Goal: Information Seeking & Learning: Check status

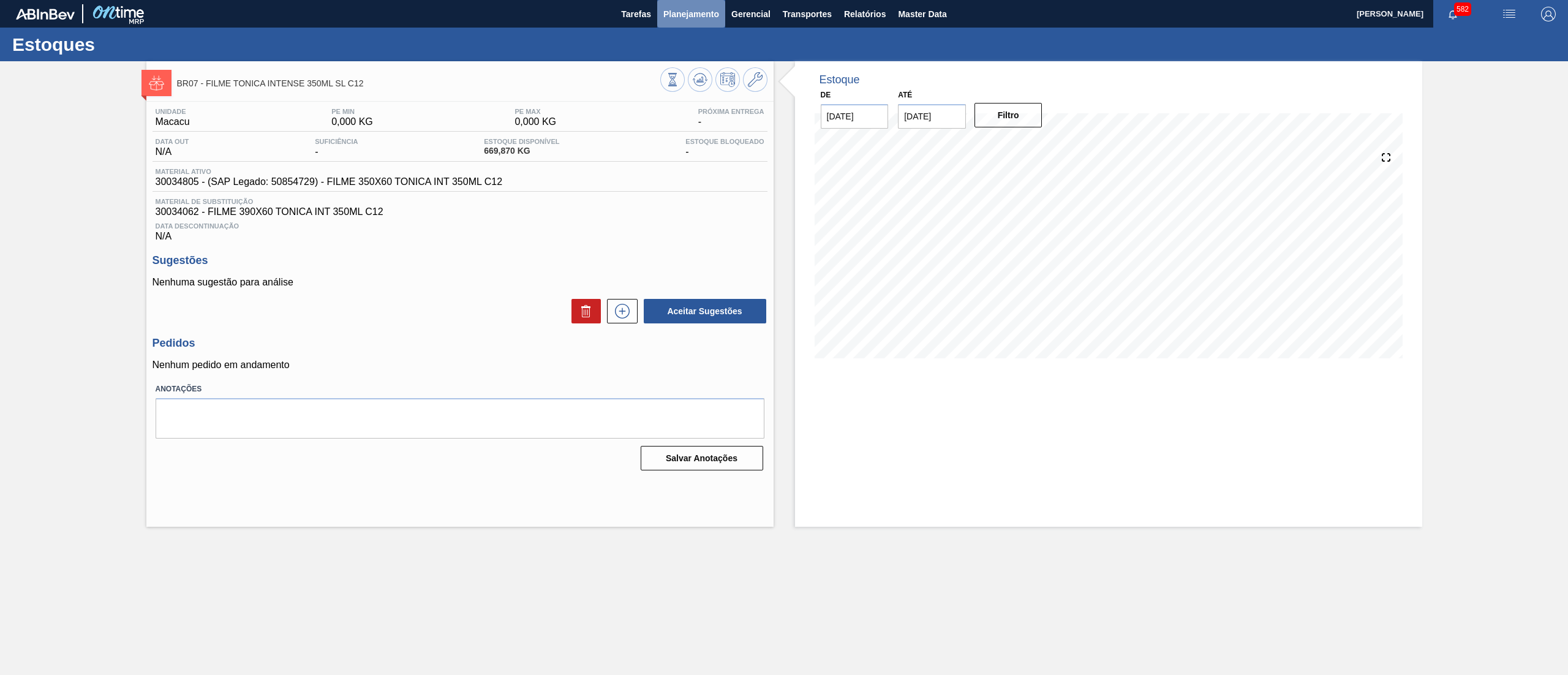
click at [696, 22] on button "Planejamento" at bounding box center [691, 14] width 68 height 28
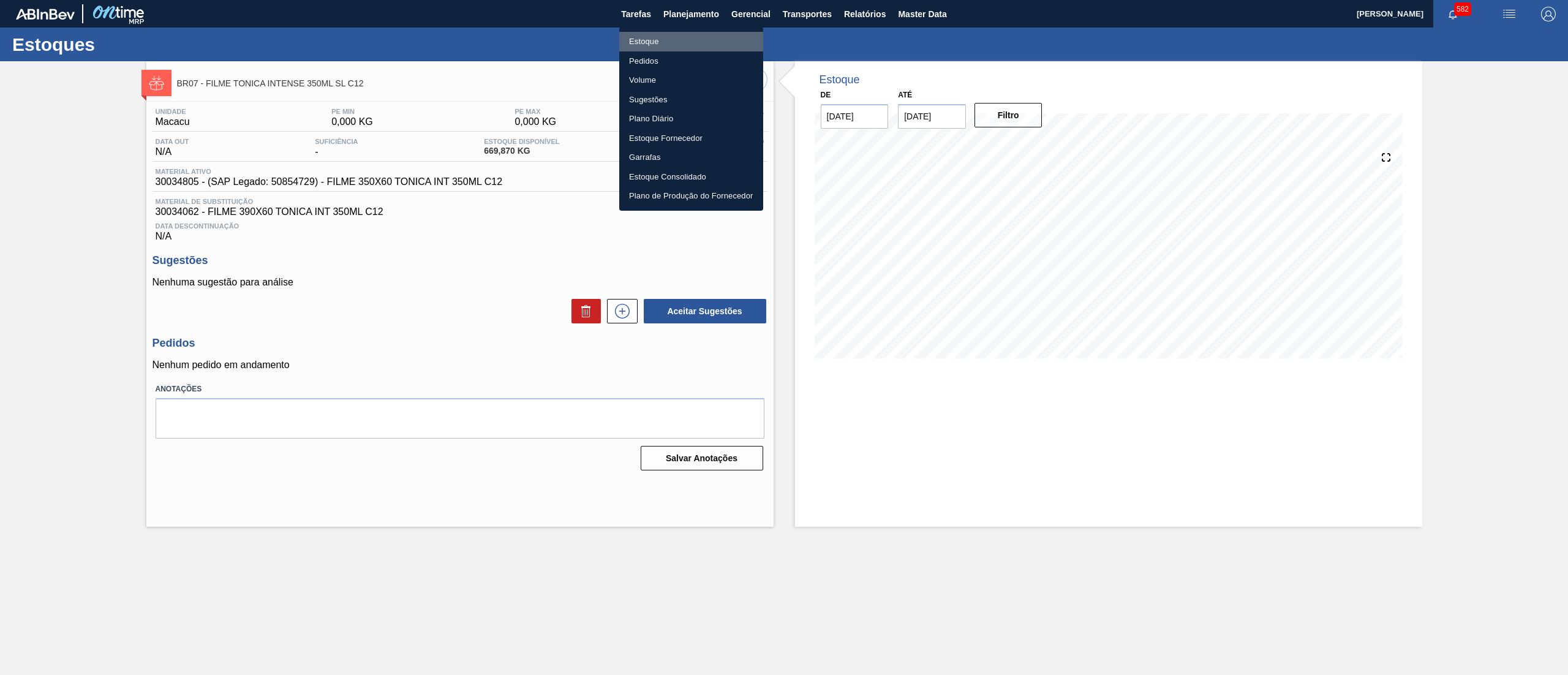
click at [699, 41] on li "Estoque" at bounding box center [691, 42] width 144 height 20
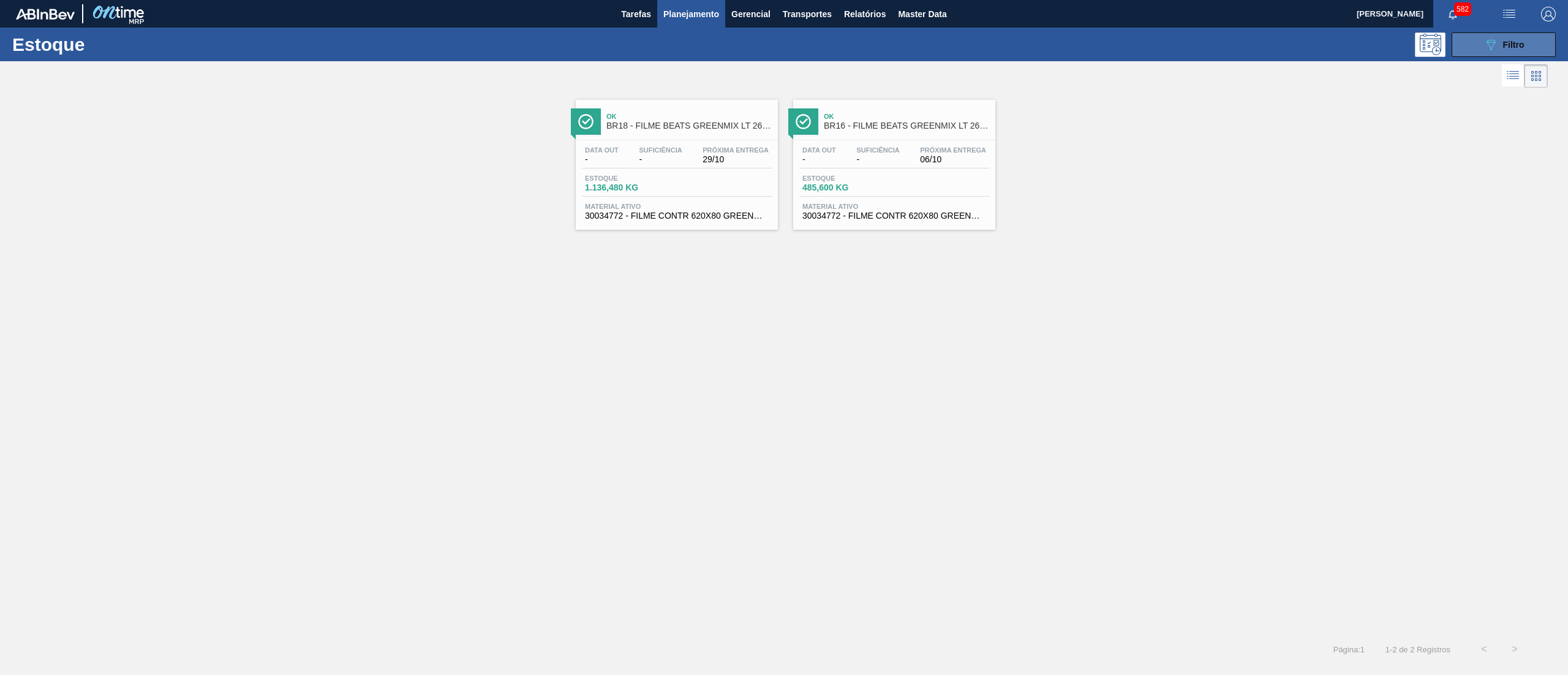
click at [1480, 51] on button "089F7B8B-B2A5-4AFE-B5C0-19BA573D28AC Filtro" at bounding box center [1503, 45] width 104 height 25
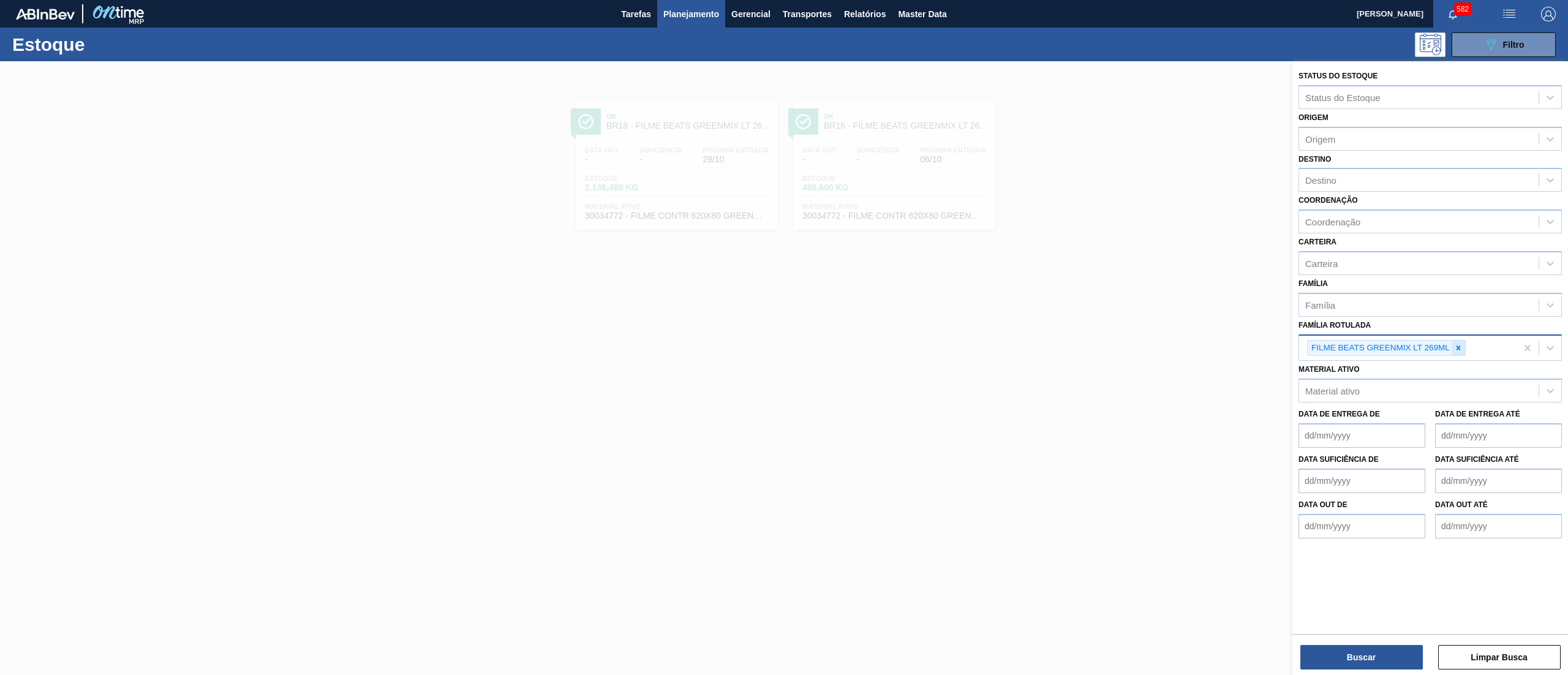
click at [1463, 350] on div at bounding box center [1458, 348] width 14 height 15
type Rotulada "matri"
click at [1449, 372] on div "GARRAFA MATRIOSKA VERDE 330ML" at bounding box center [1430, 377] width 263 height 23
click at [1350, 651] on button "Buscar" at bounding box center [1361, 658] width 122 height 25
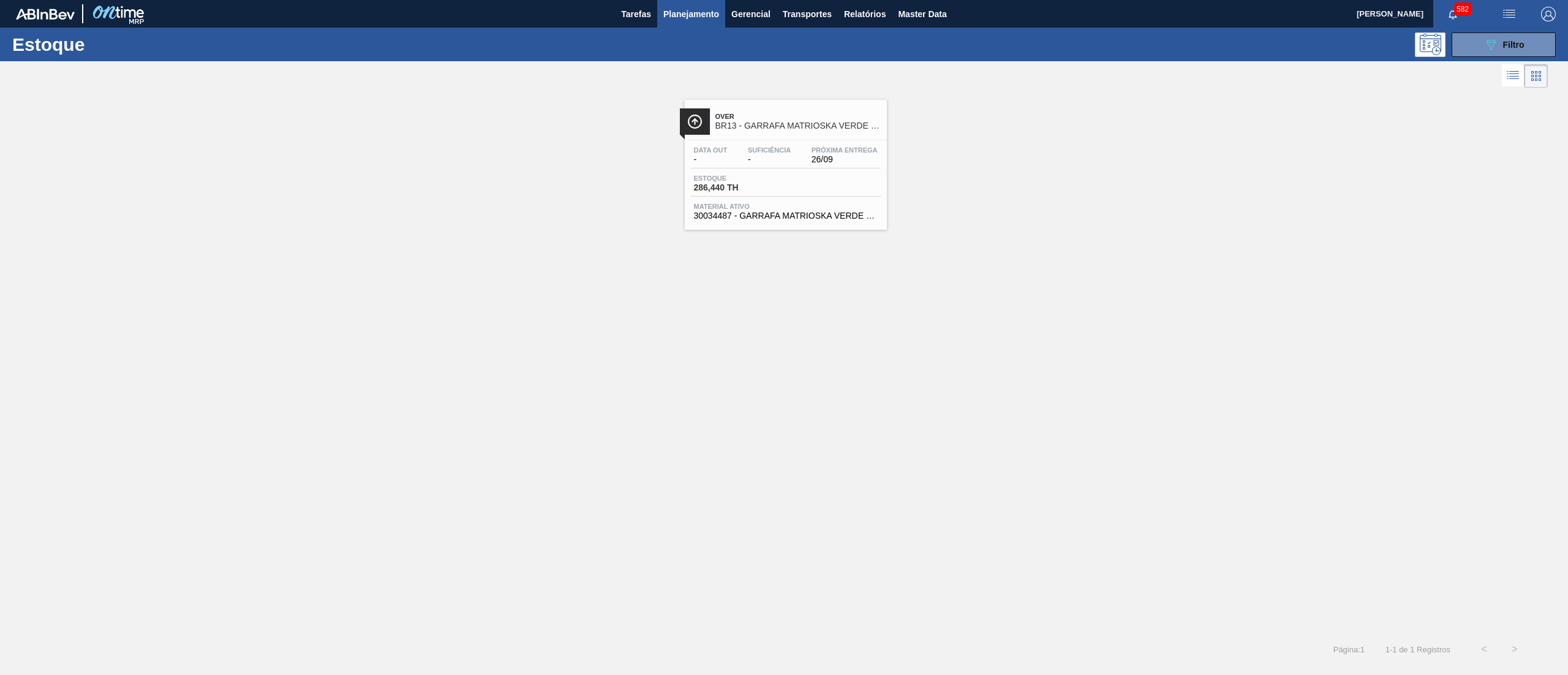
click at [835, 181] on div "Estoque 286,440 TH" at bounding box center [785, 186] width 190 height 22
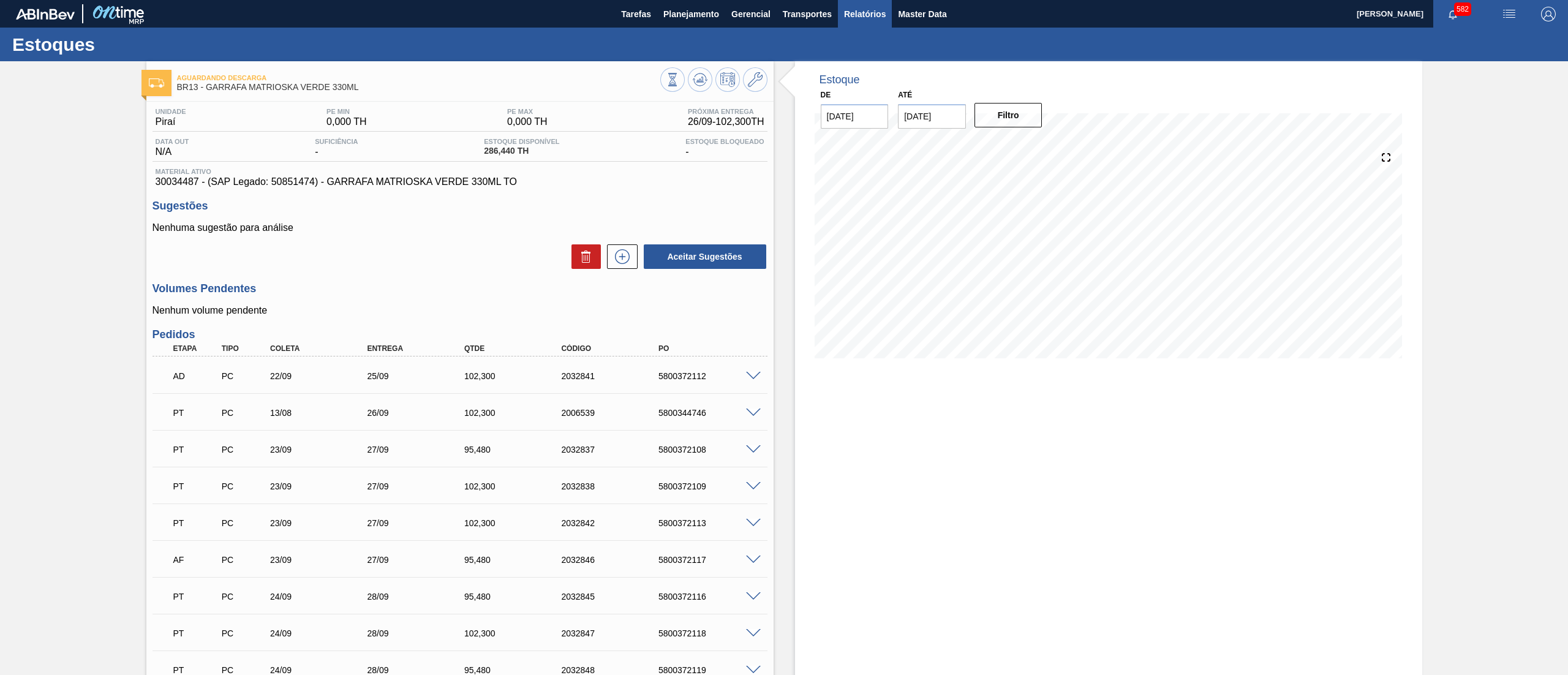
click at [858, 4] on button "Relatórios" at bounding box center [864, 14] width 54 height 28
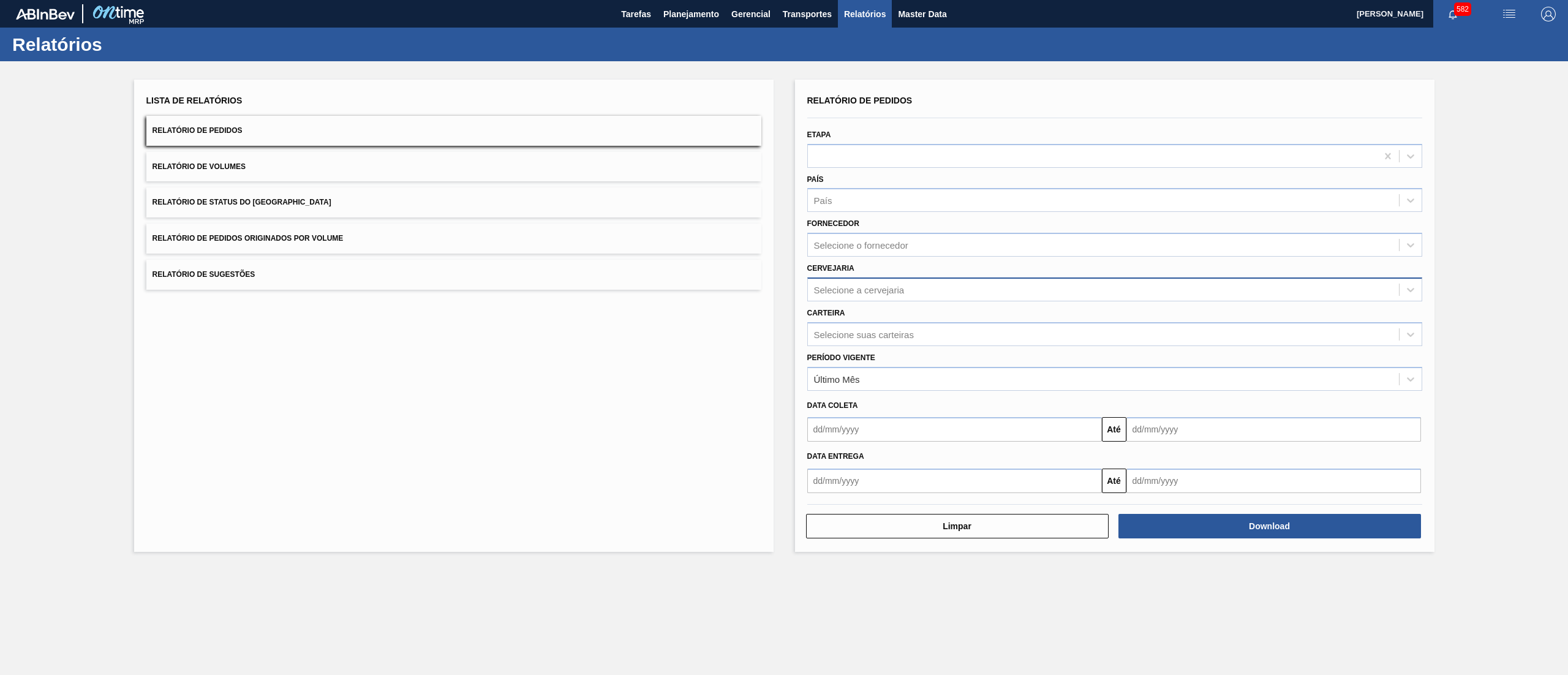
click at [872, 289] on div "Selecione a cervejaria" at bounding box center [859, 290] width 91 height 11
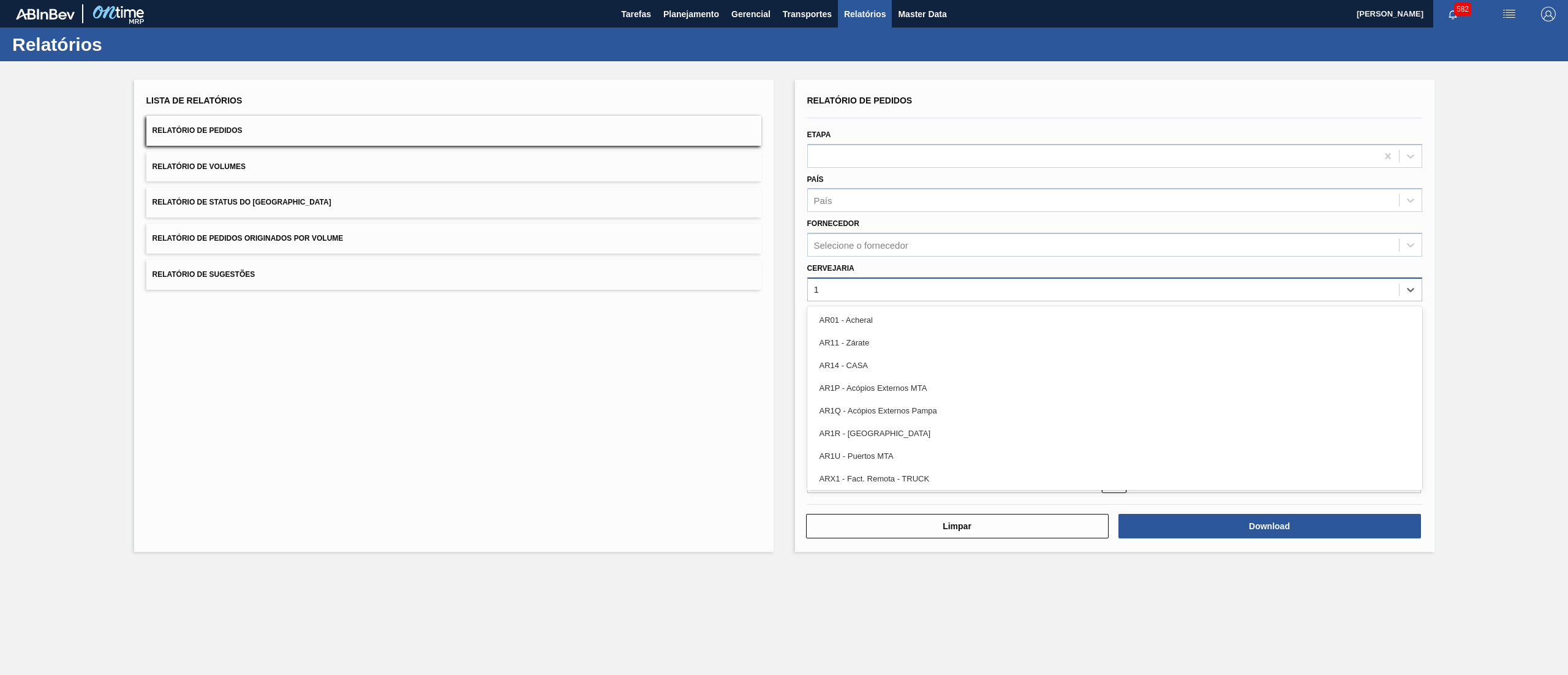
type input "13"
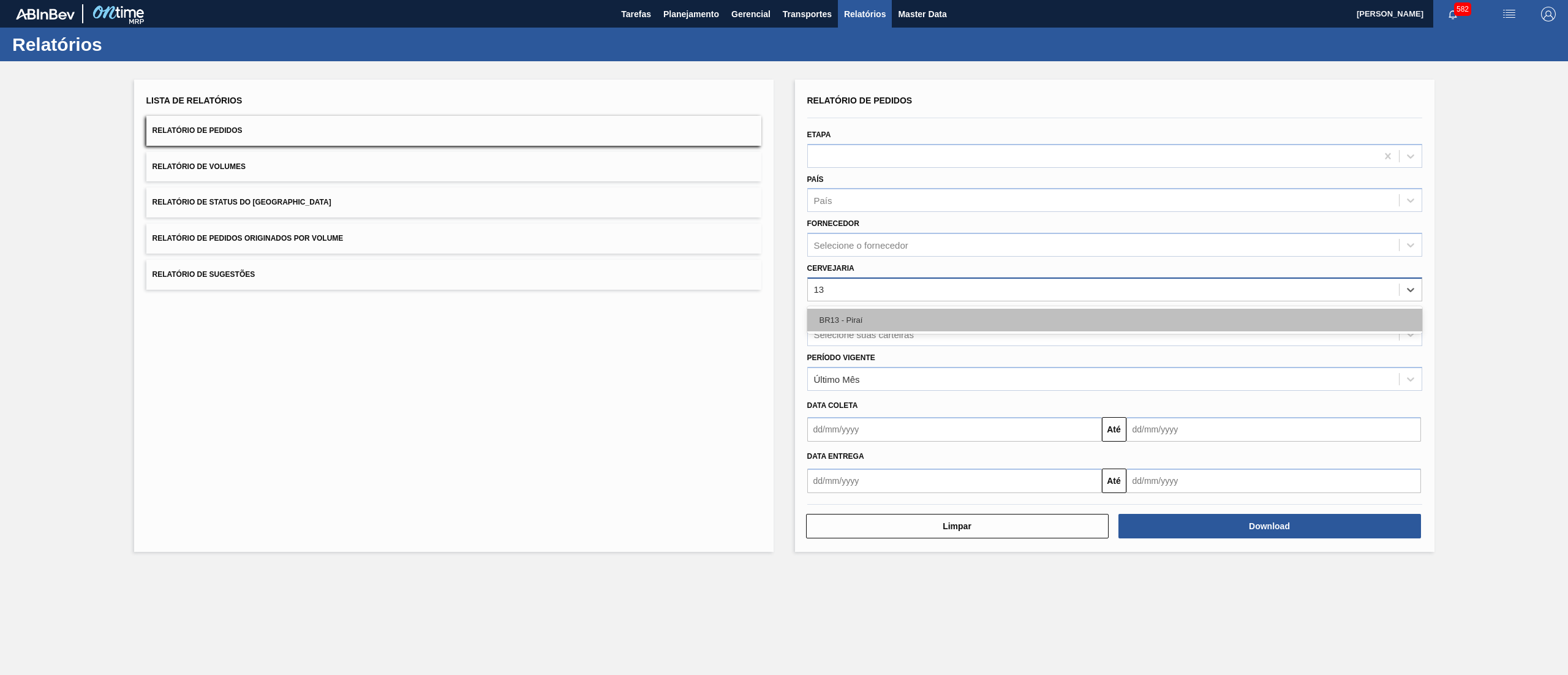
click at [864, 317] on div "BR13 - Piraí" at bounding box center [1114, 320] width 615 height 23
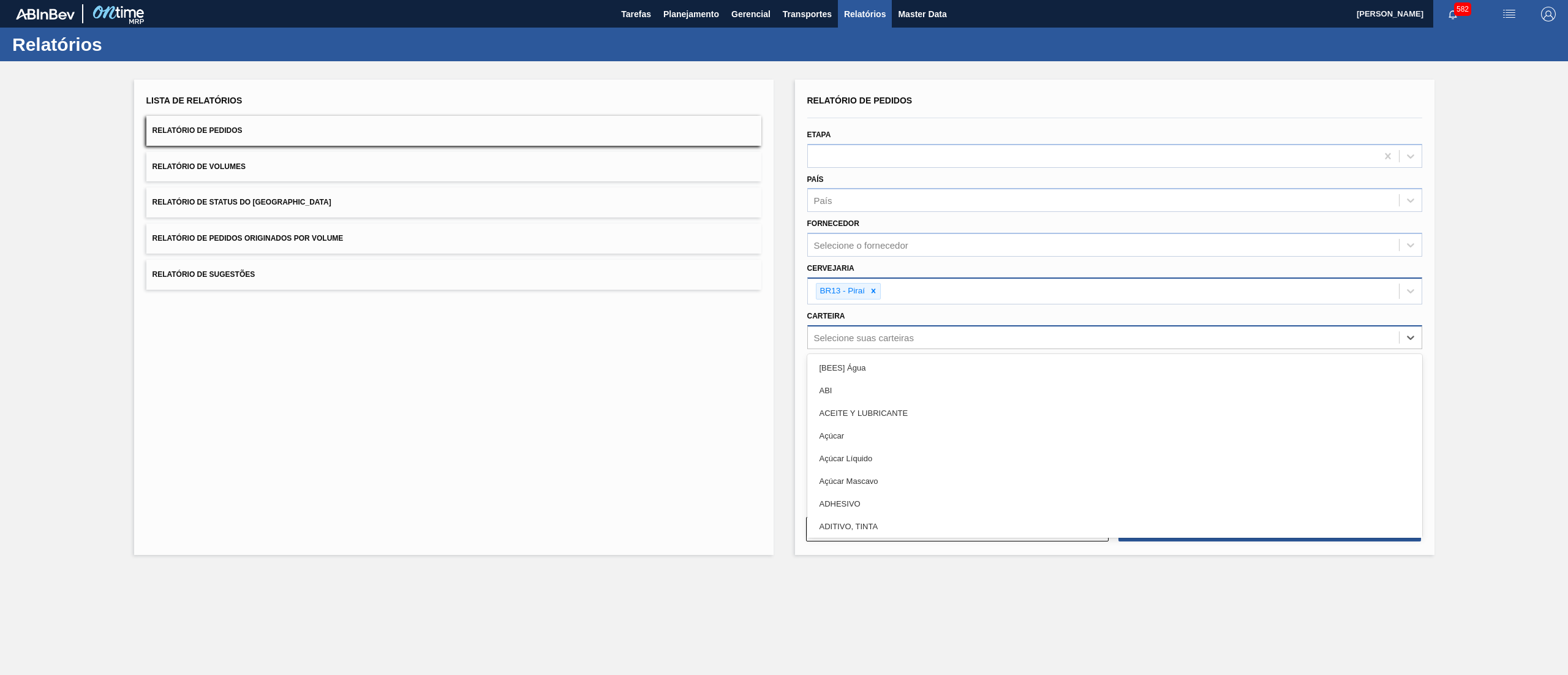
click at [846, 330] on div "Selecione suas carteiras" at bounding box center [1103, 337] width 591 height 18
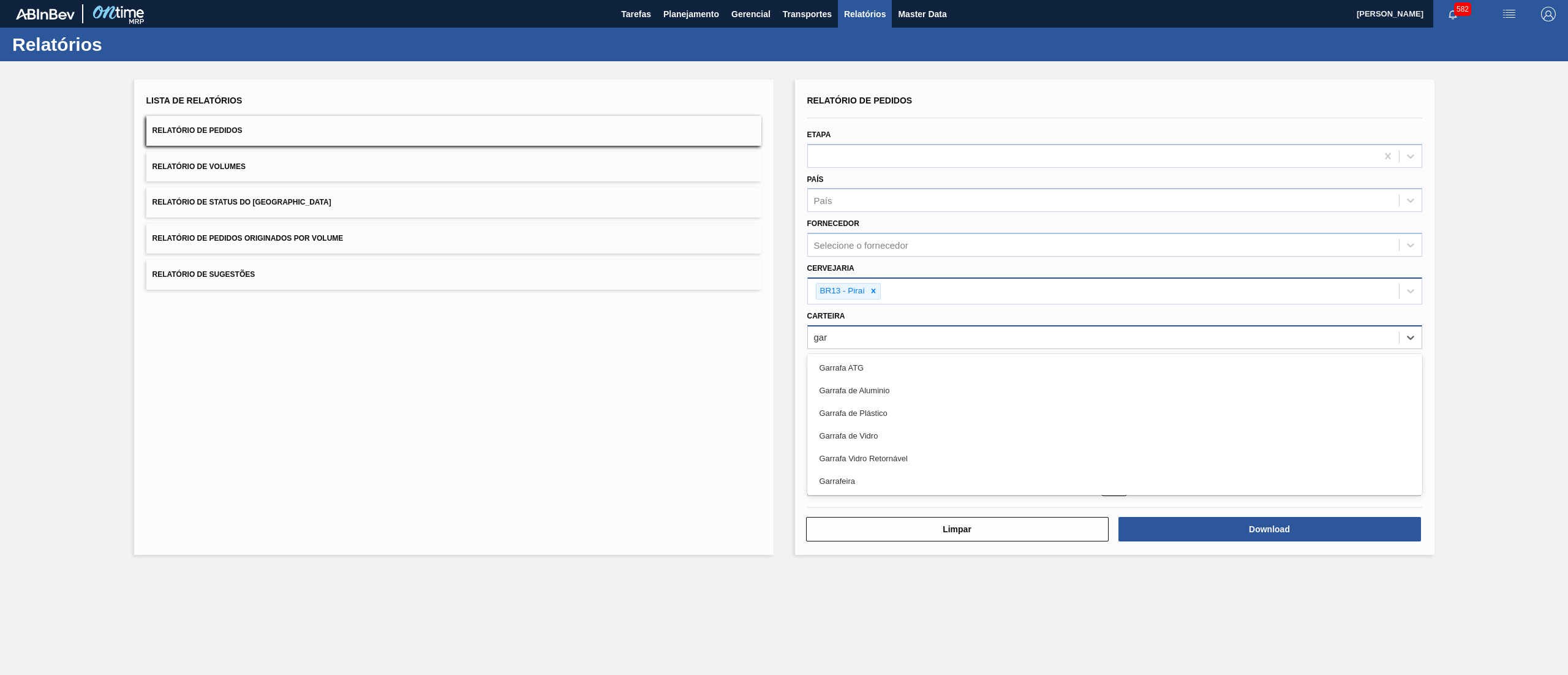
type input "garr"
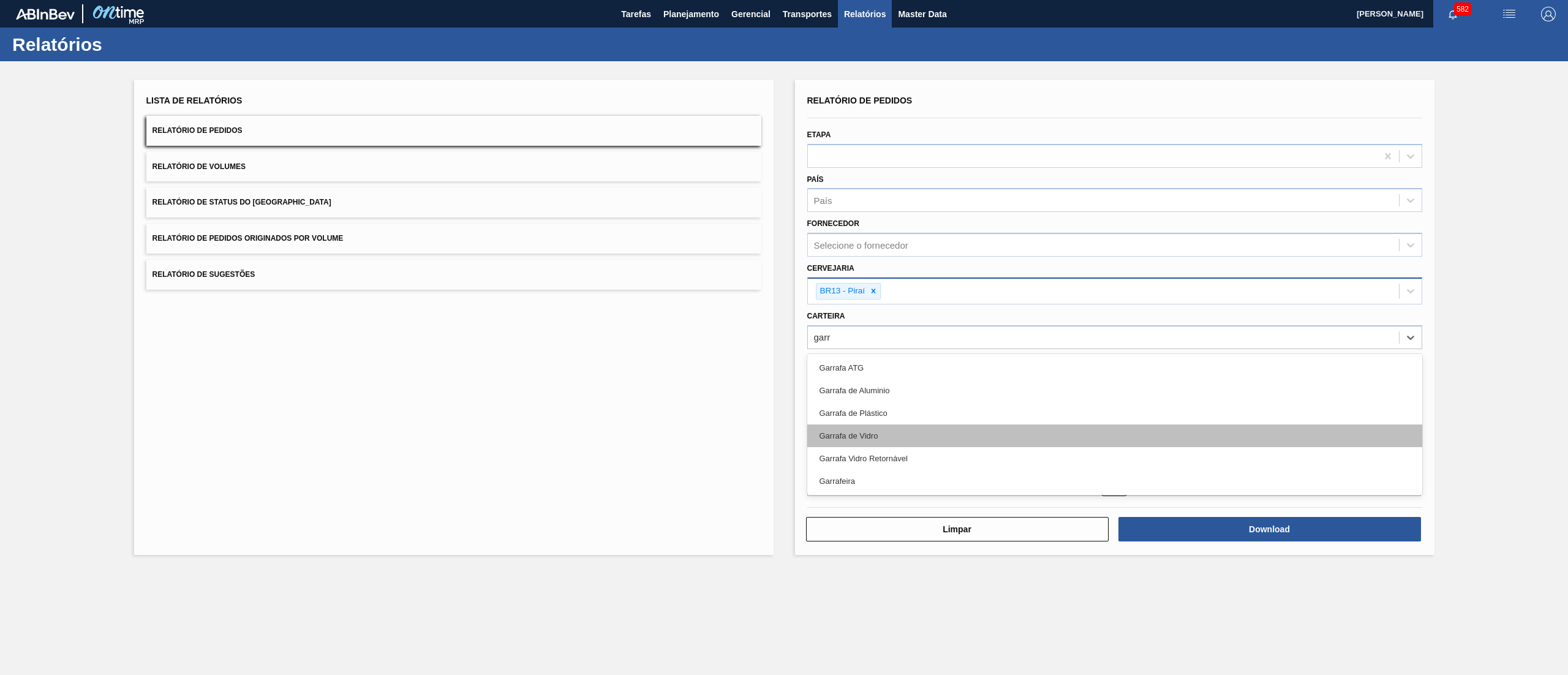
click at [837, 429] on div "Garrafa de Vidro" at bounding box center [1114, 436] width 615 height 23
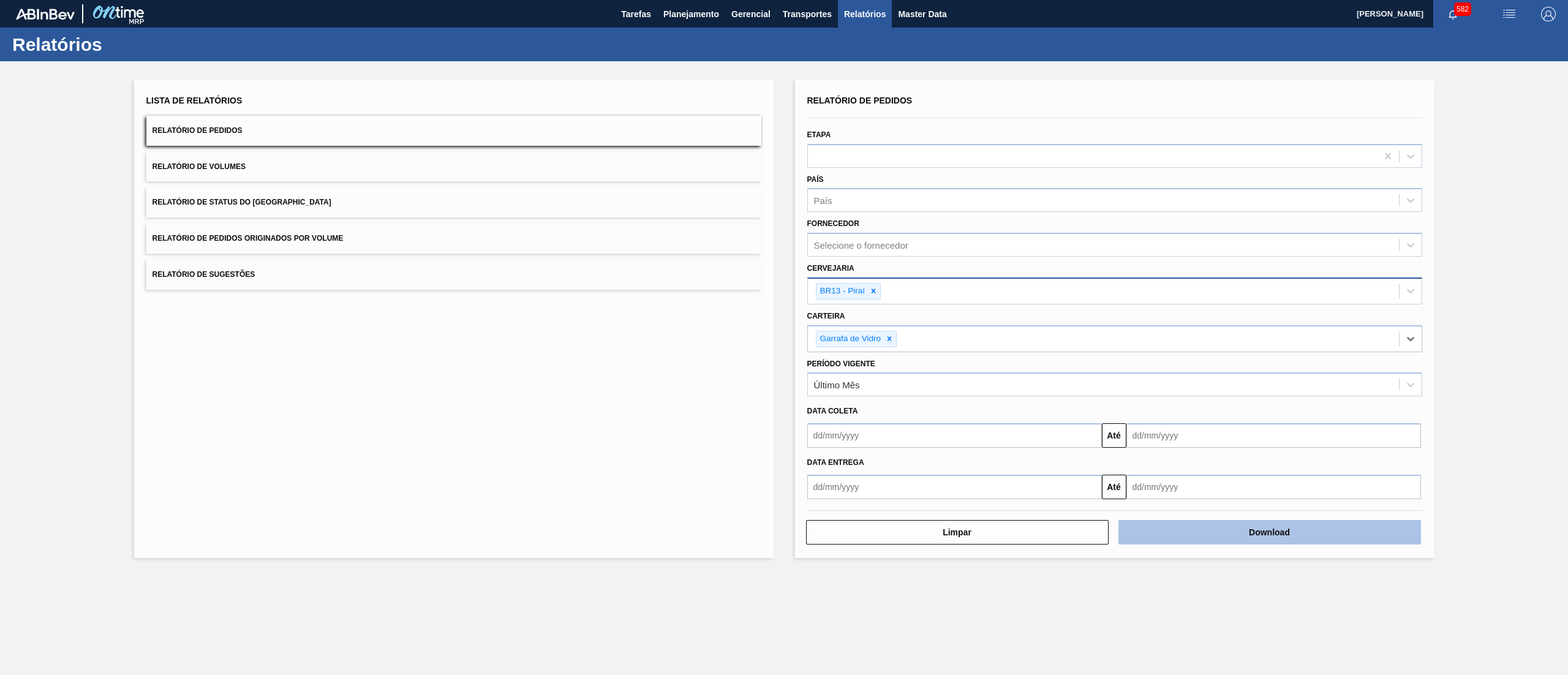
click at [1290, 536] on button "Download" at bounding box center [1269, 533] width 302 height 25
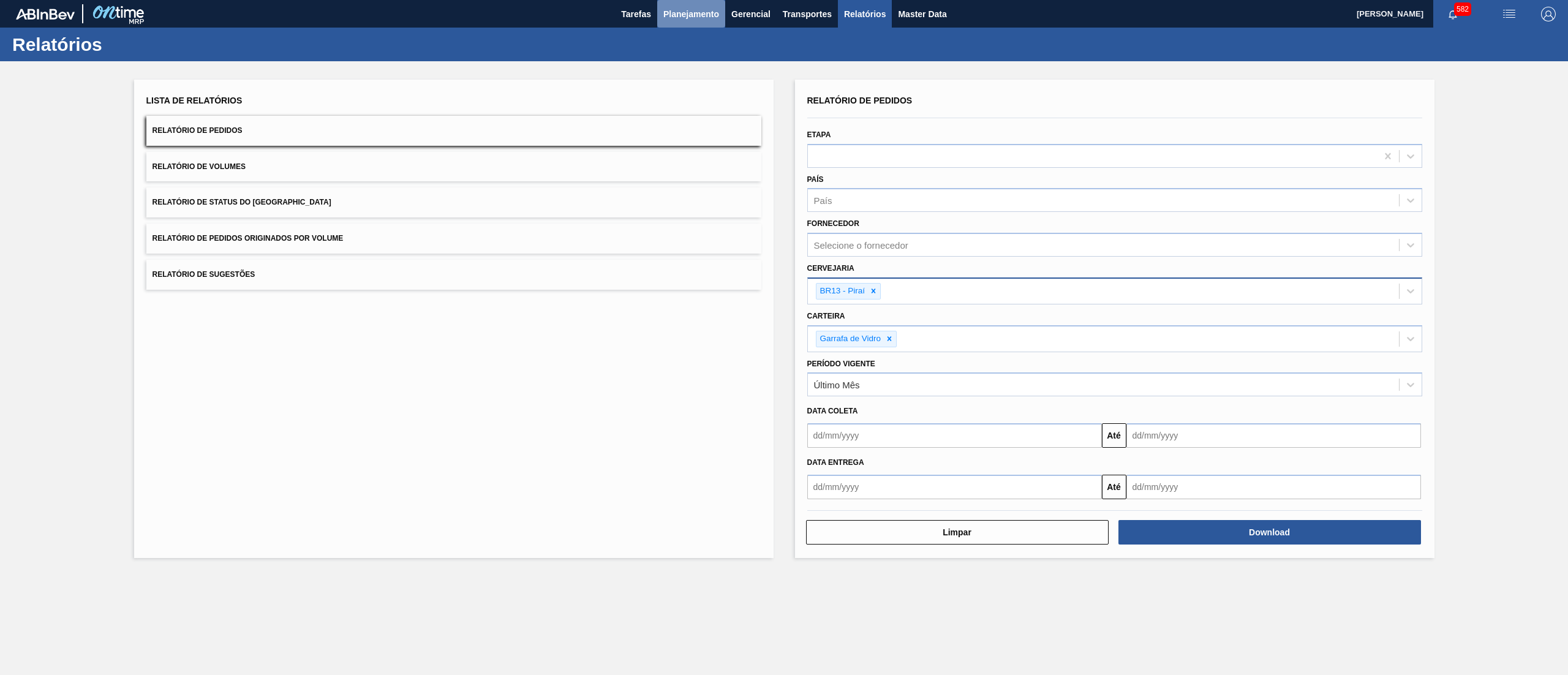
click at [704, 26] on button "Planejamento" at bounding box center [691, 14] width 68 height 28
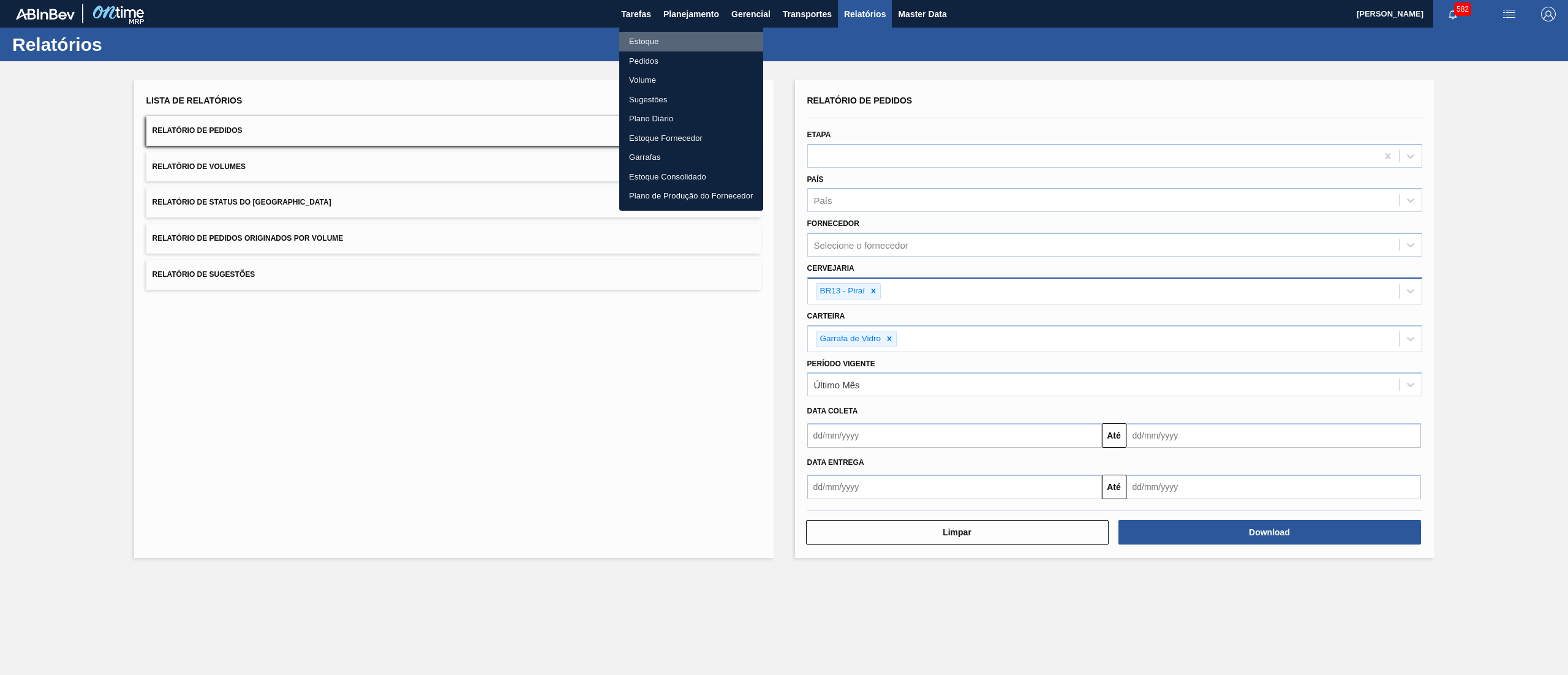
click at [673, 40] on li "Estoque" at bounding box center [691, 42] width 144 height 20
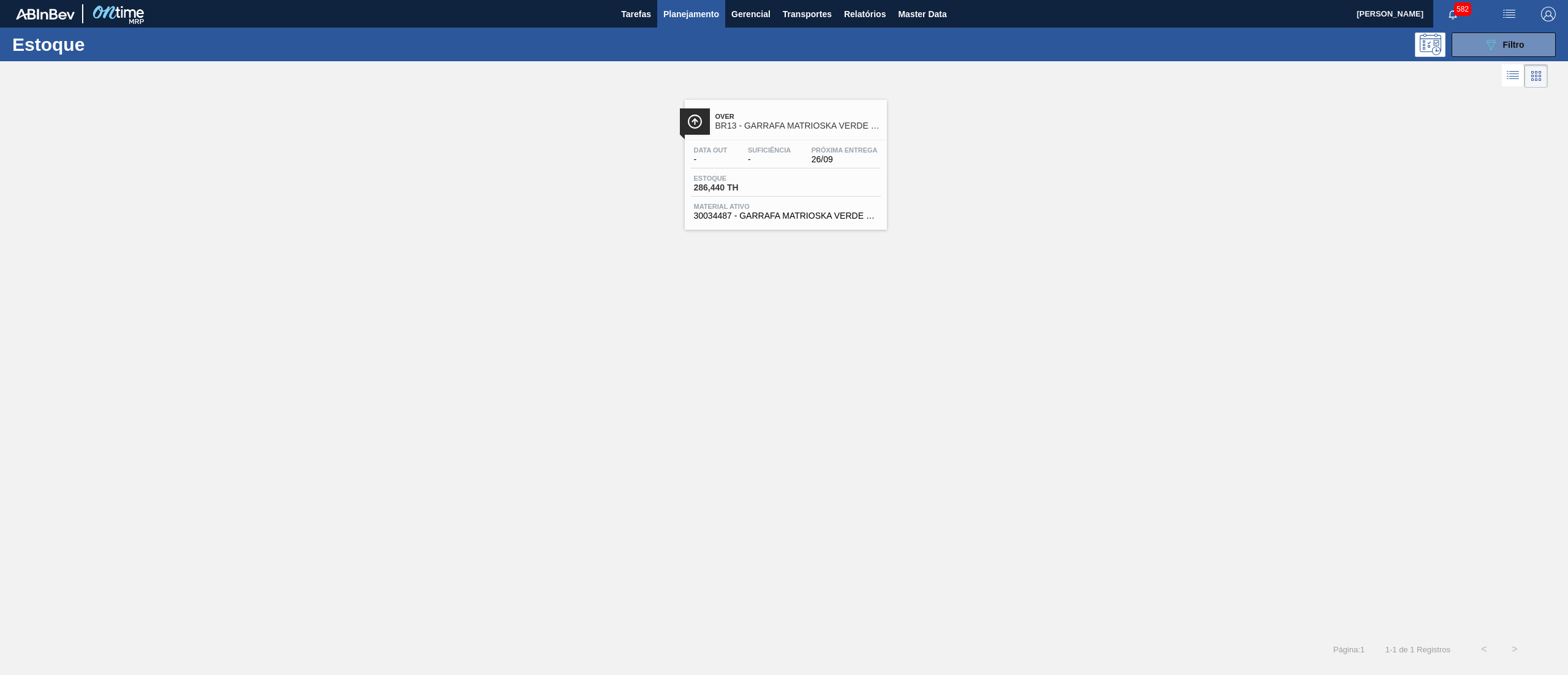
click at [748, 228] on div "Over BR13 - GARRAFA MATRIOSKA VERDE 330ML Data out - Suficiência - Próxima Entr…" at bounding box center [785, 165] width 202 height 130
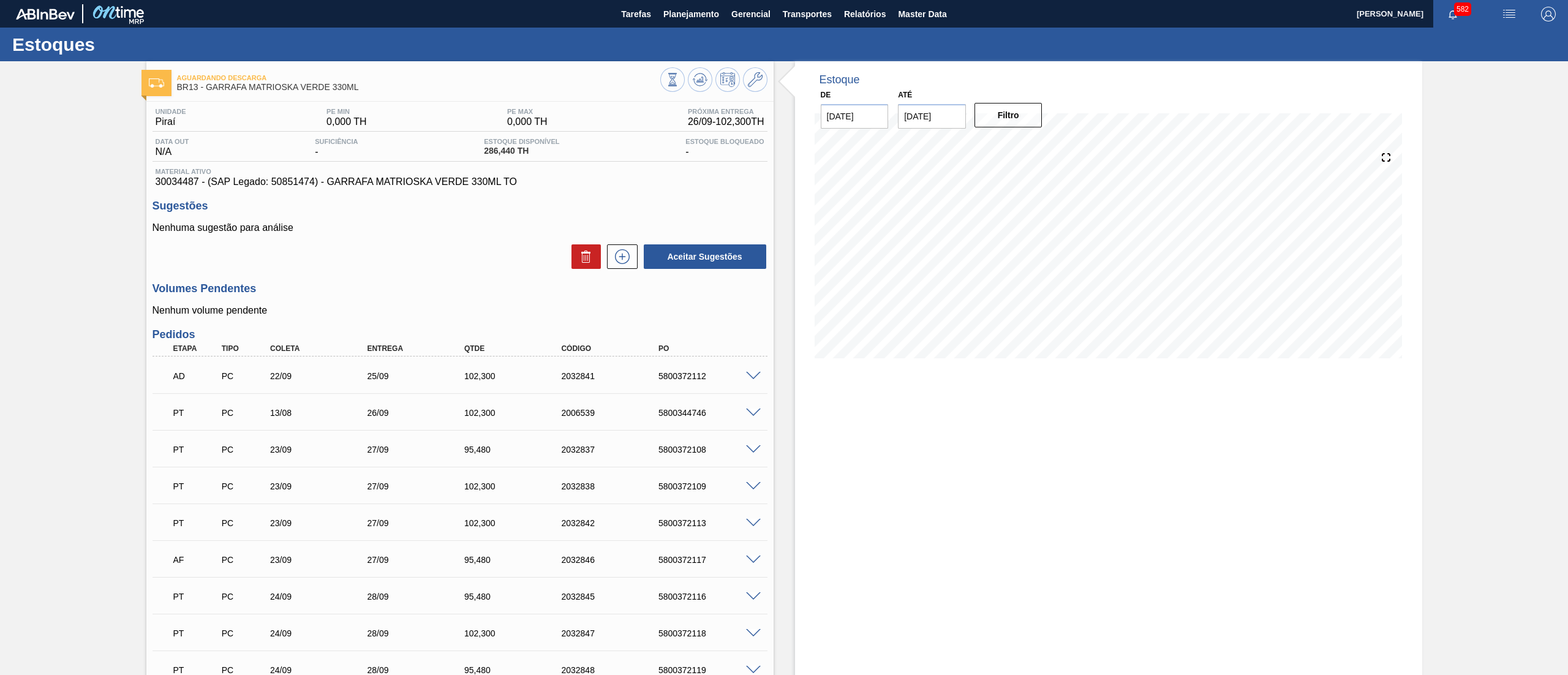
click at [748, 379] on span at bounding box center [753, 376] width 15 height 9
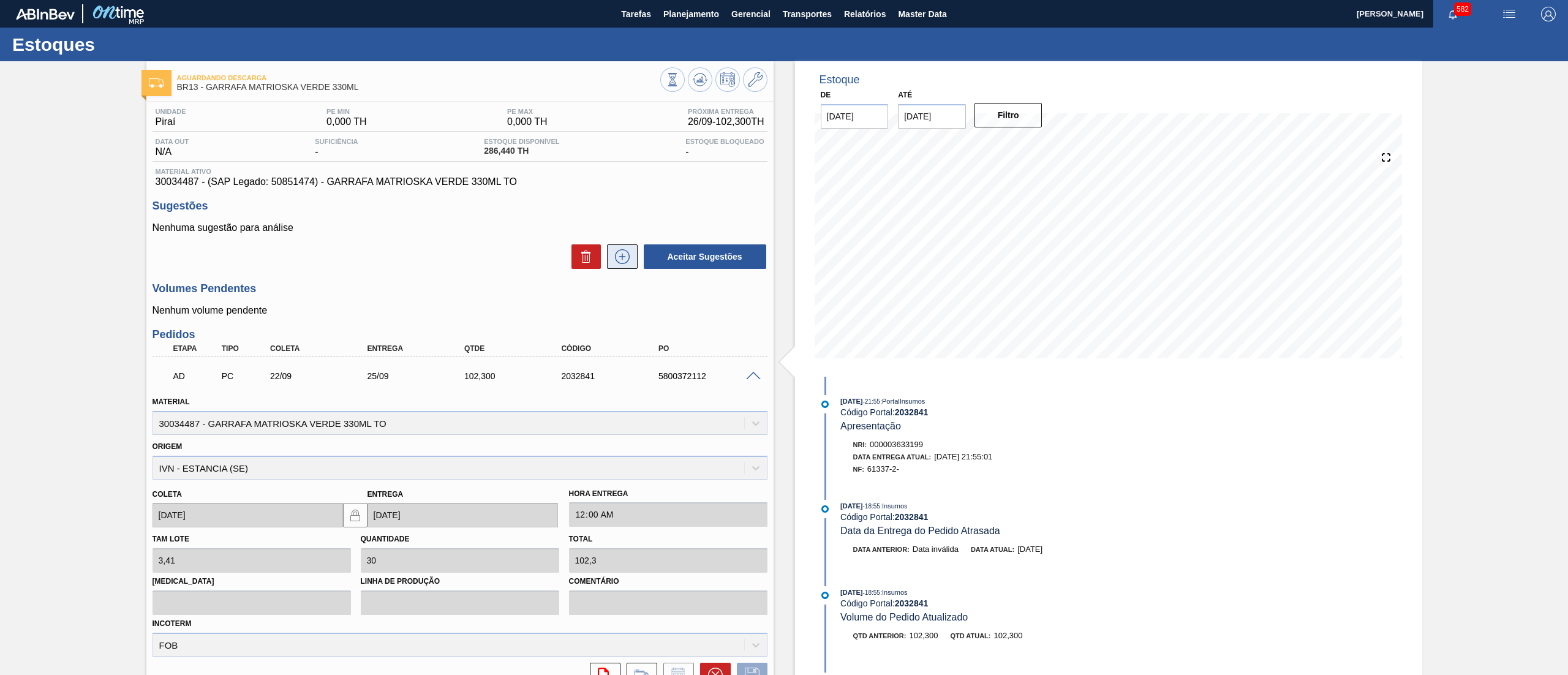
click at [622, 256] on icon at bounding box center [622, 257] width 20 height 15
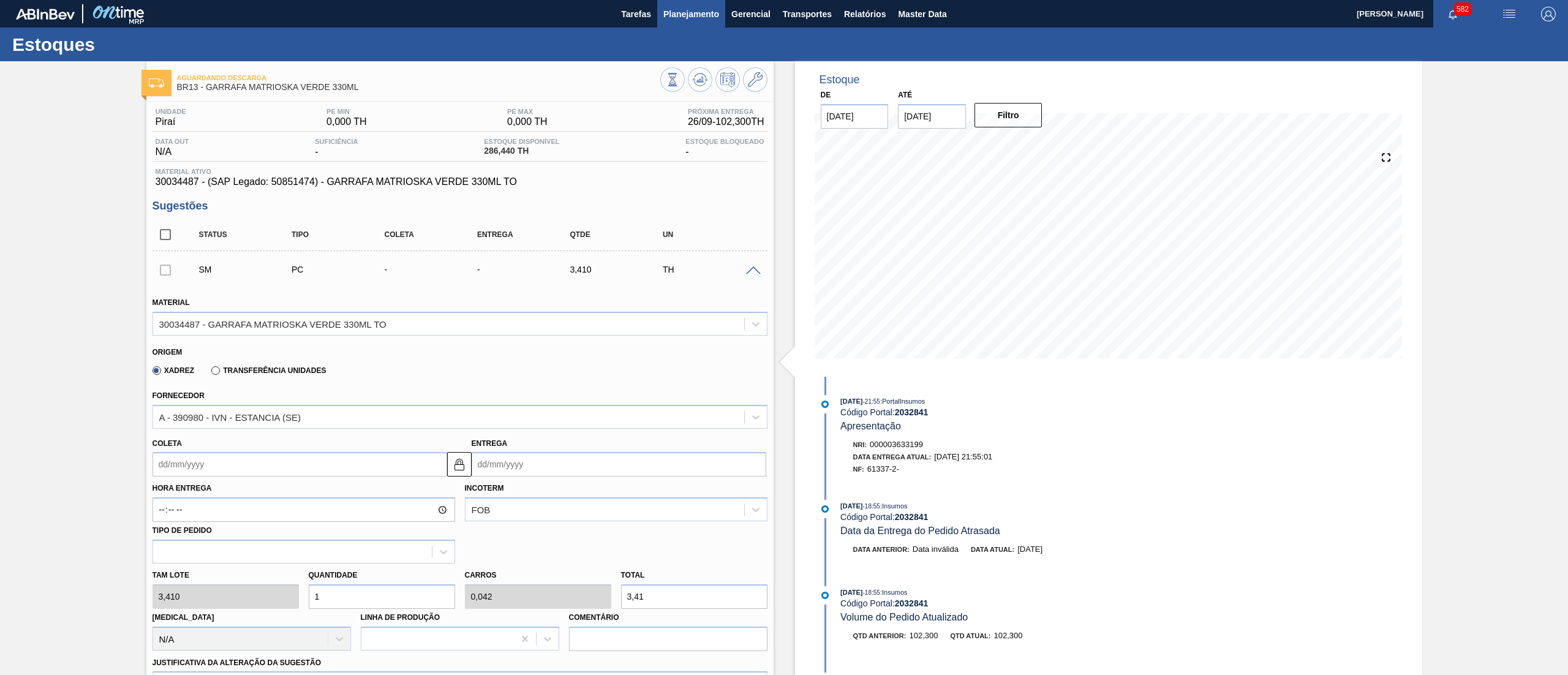
click at [679, 7] on span "Planejamento" at bounding box center [691, 14] width 56 height 15
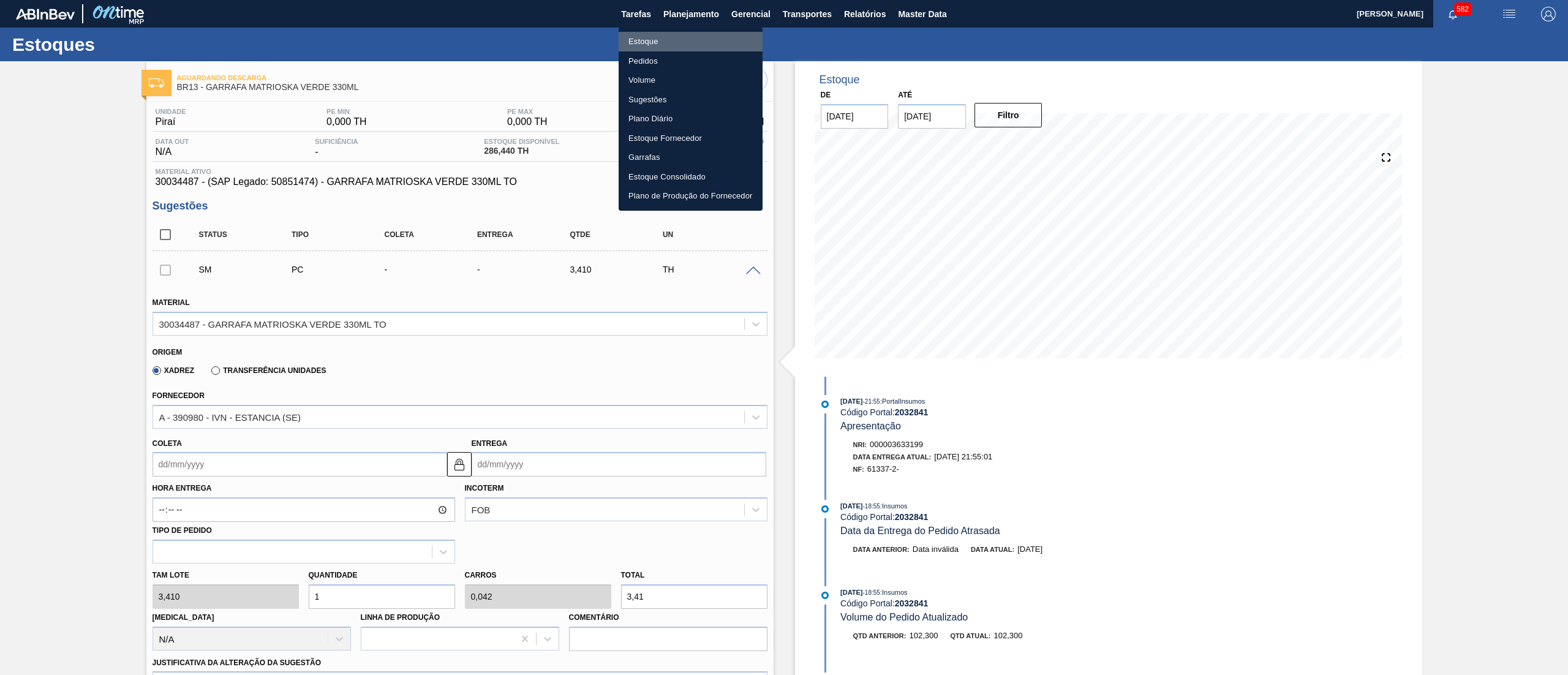
click at [674, 41] on li "Estoque" at bounding box center [690, 42] width 144 height 20
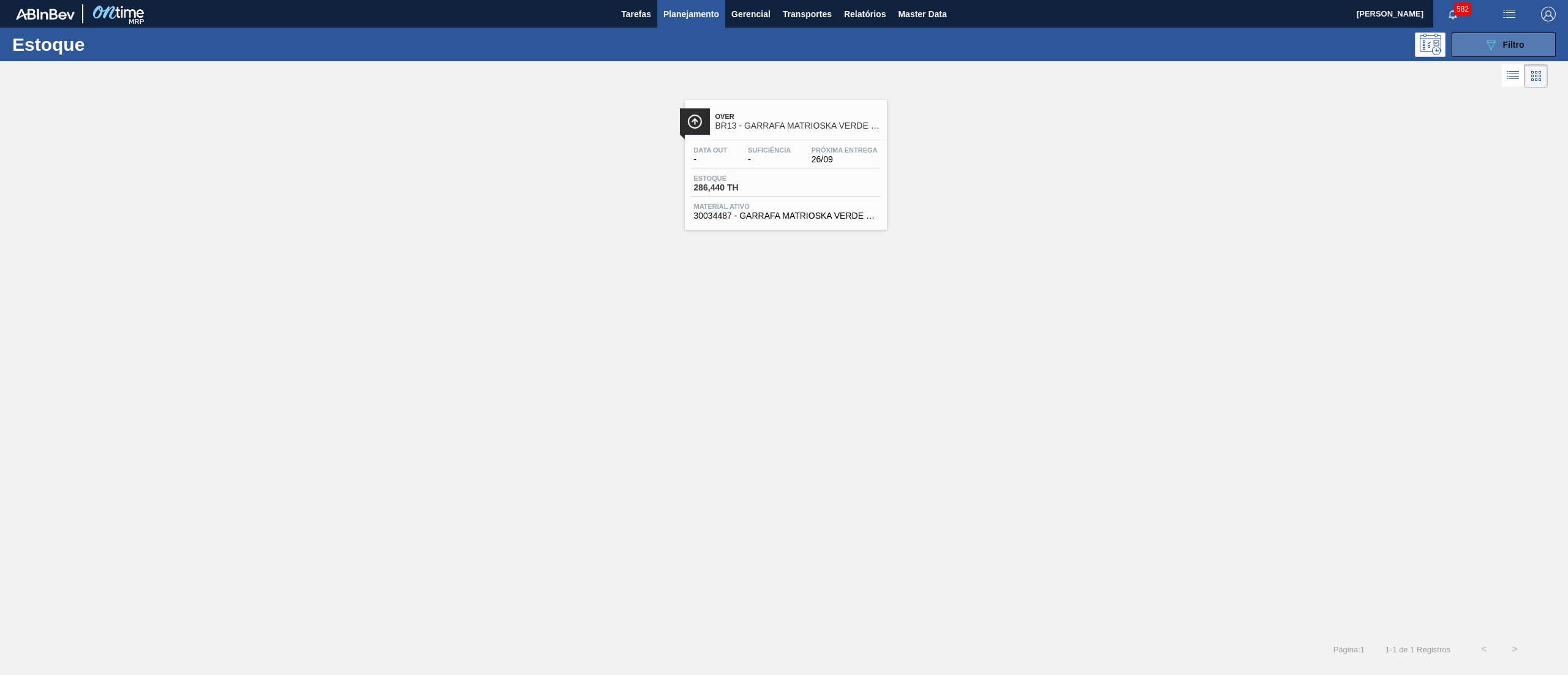
click at [1498, 50] on icon "089F7B8B-B2A5-4AFE-B5C0-19BA573D28AC" at bounding box center [1491, 45] width 15 height 15
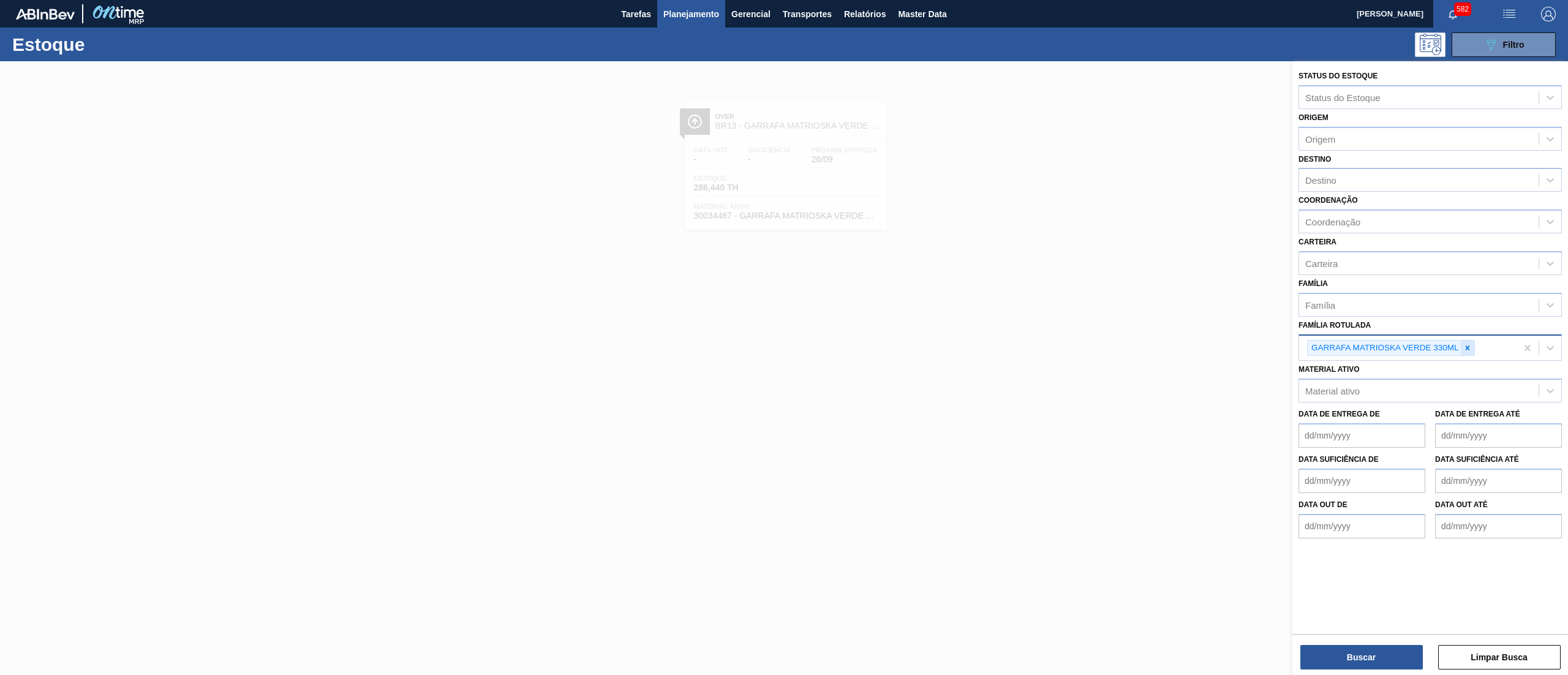
click at [1470, 353] on div at bounding box center [1467, 348] width 14 height 15
click at [1417, 306] on div "Família" at bounding box center [1418, 304] width 239 height 18
type input "liso"
click at [1421, 326] on div "Filme Liso" at bounding box center [1430, 335] width 263 height 23
click at [1411, 180] on div "Destino" at bounding box center [1418, 180] width 239 height 18
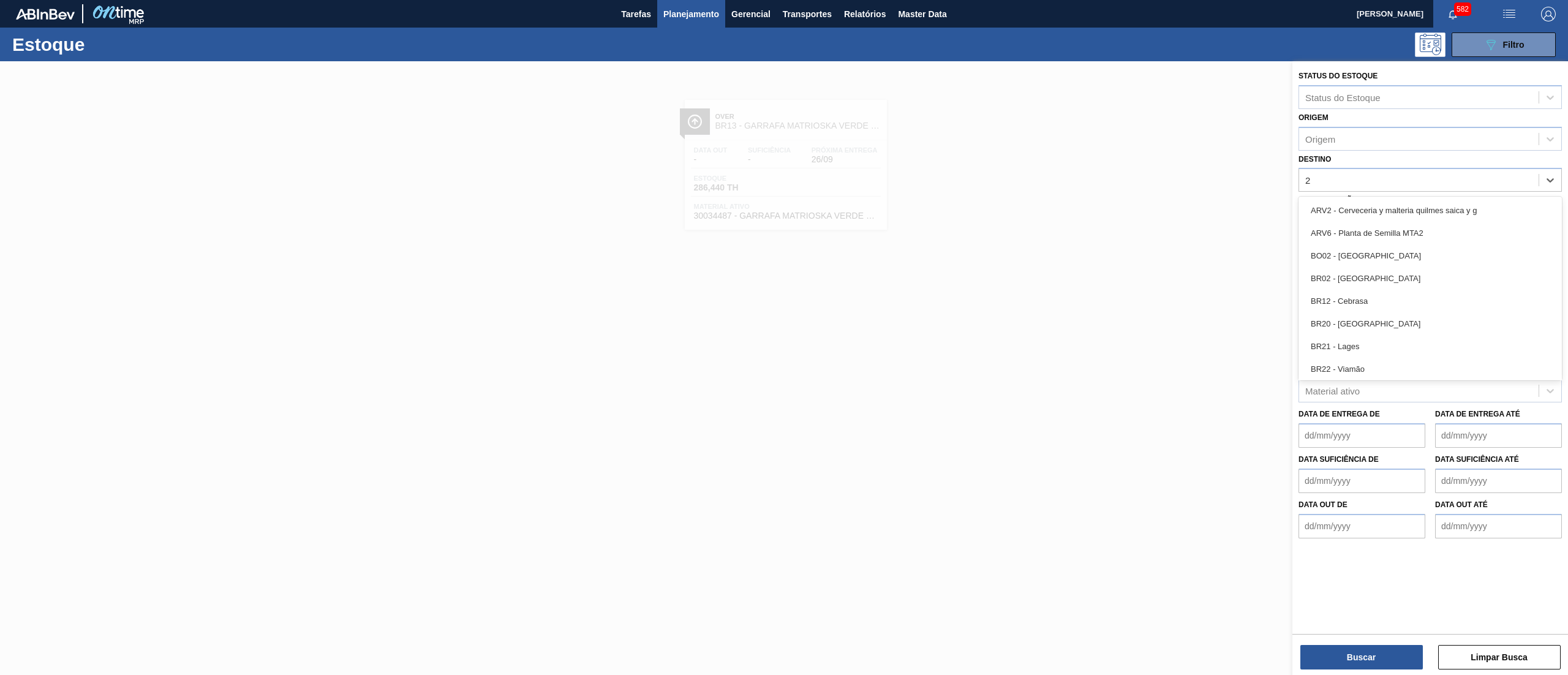
type input "23"
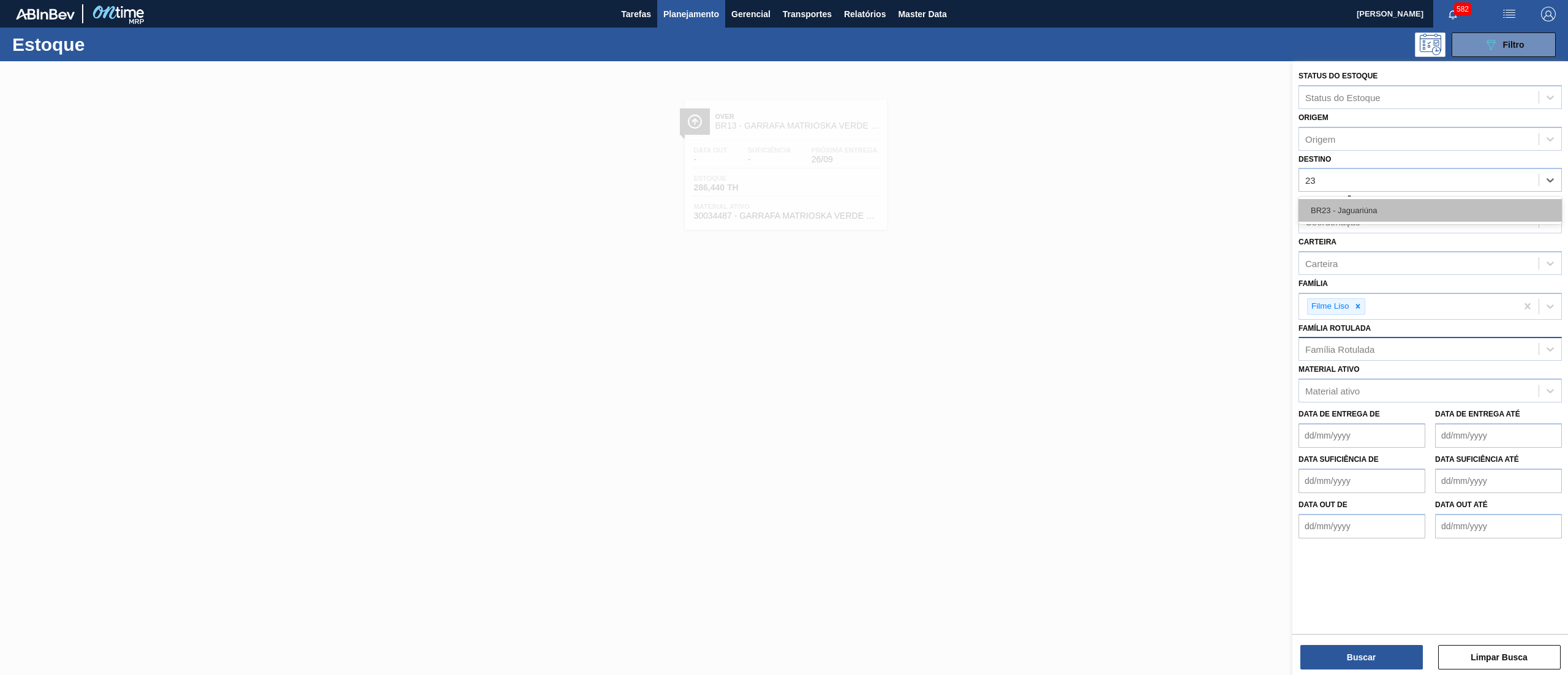
click at [1417, 201] on div "BR23 - Jaguariúna" at bounding box center [1430, 210] width 263 height 23
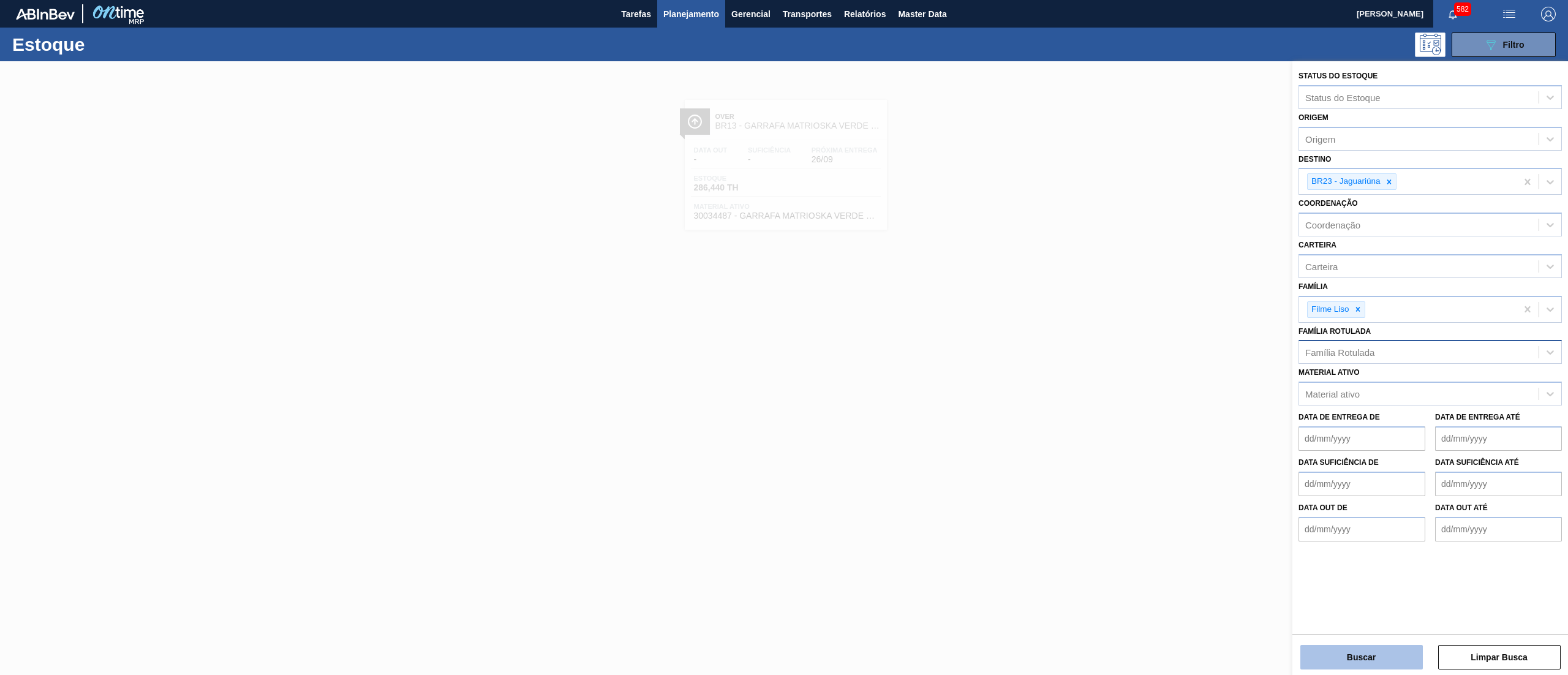
click at [1363, 651] on button "Buscar" at bounding box center [1361, 658] width 122 height 25
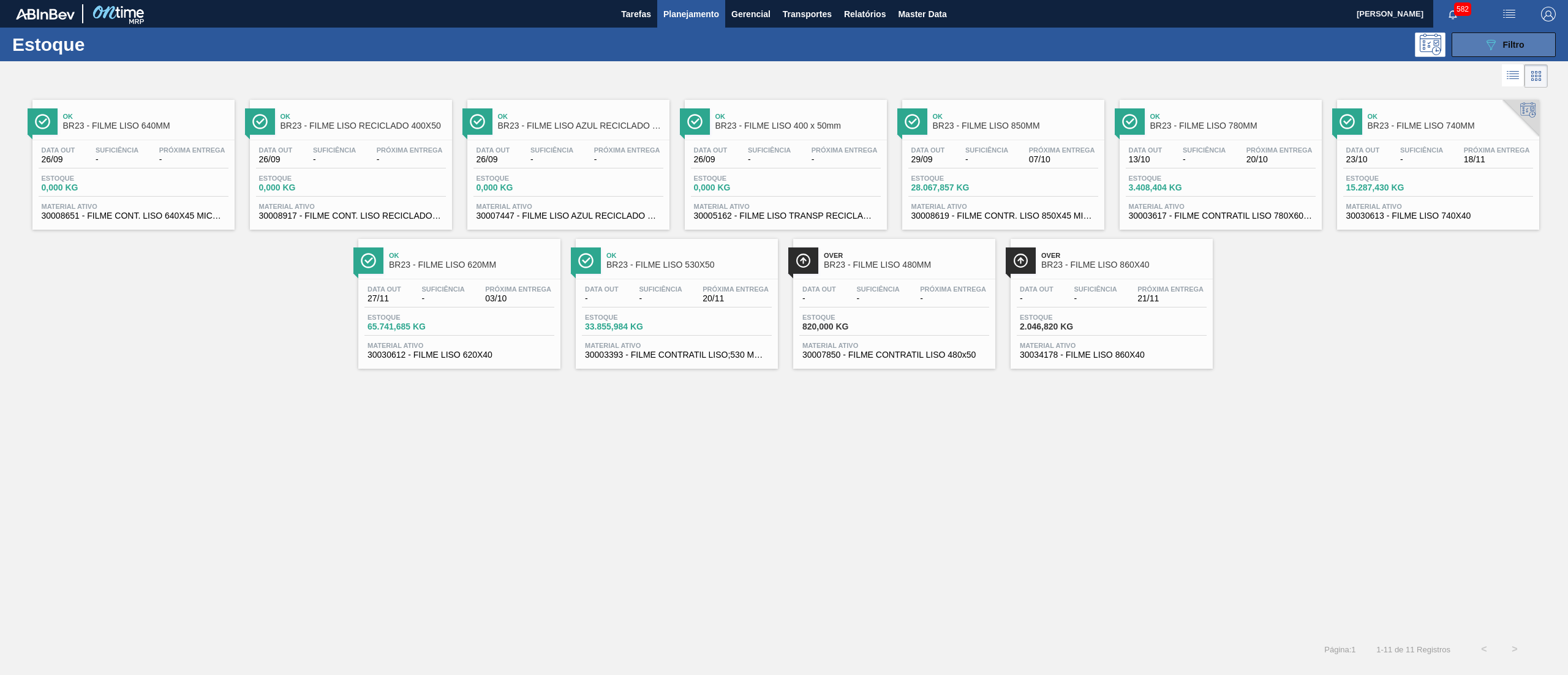
click at [1493, 46] on icon "089F7B8B-B2A5-4AFE-B5C0-19BA573D28AC" at bounding box center [1491, 45] width 15 height 15
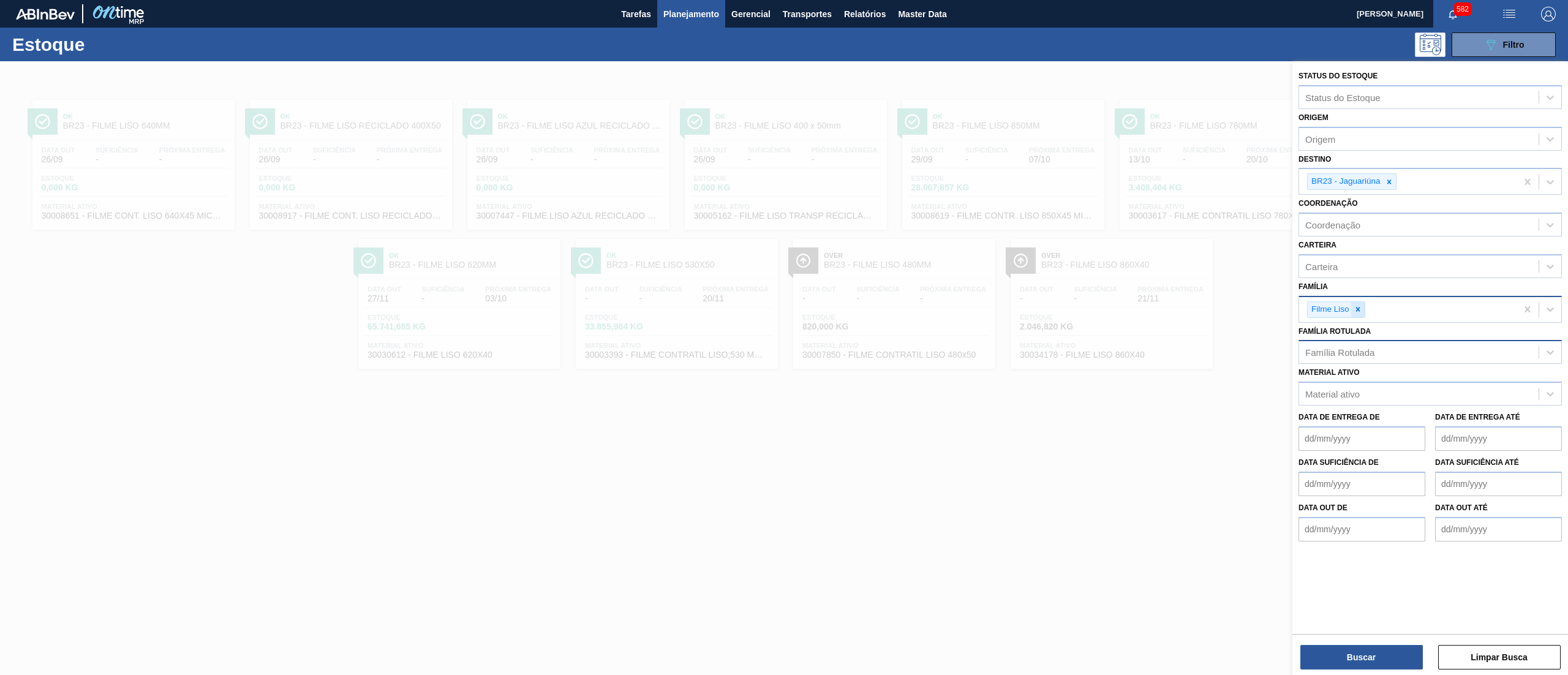
click at [1358, 312] on icon at bounding box center [1358, 309] width 9 height 9
click at [1365, 345] on div "Família Rotulada" at bounding box center [1340, 350] width 69 height 11
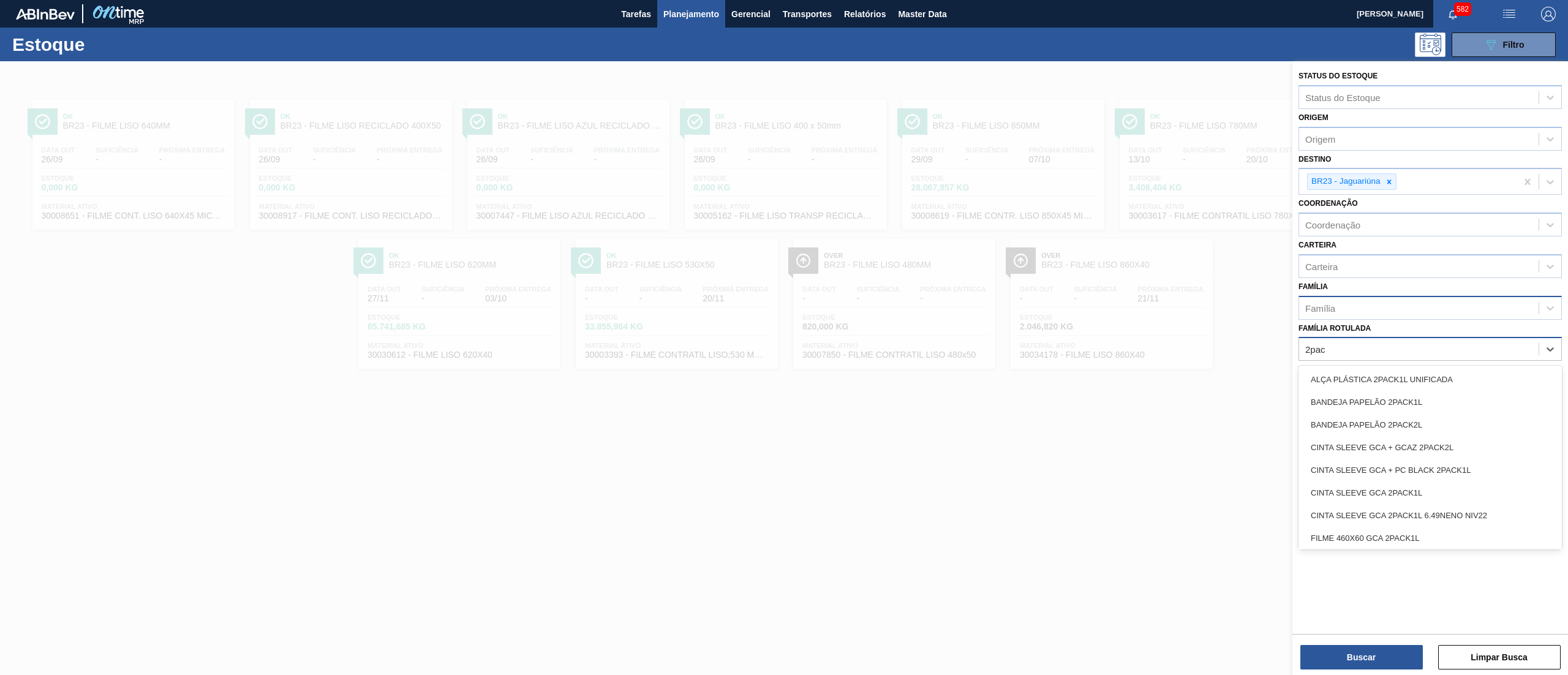
type Rotulada "2pack"
drag, startPoint x: 1558, startPoint y: 413, endPoint x: 1557, endPoint y: 439, distance: 26.0
click at [1557, 439] on div "ALÇA PLÁSTICA 2PACK1L UNIFICADA BANDEJA PAPELÃO 2PACK1L BANDEJA PAPELÃO 2PACK2L…" at bounding box center [1430, 457] width 263 height 184
click at [1490, 465] on div "RÓTULO PLÁSTICO GCA 2PACK1L H" at bounding box center [1430, 466] width 263 height 23
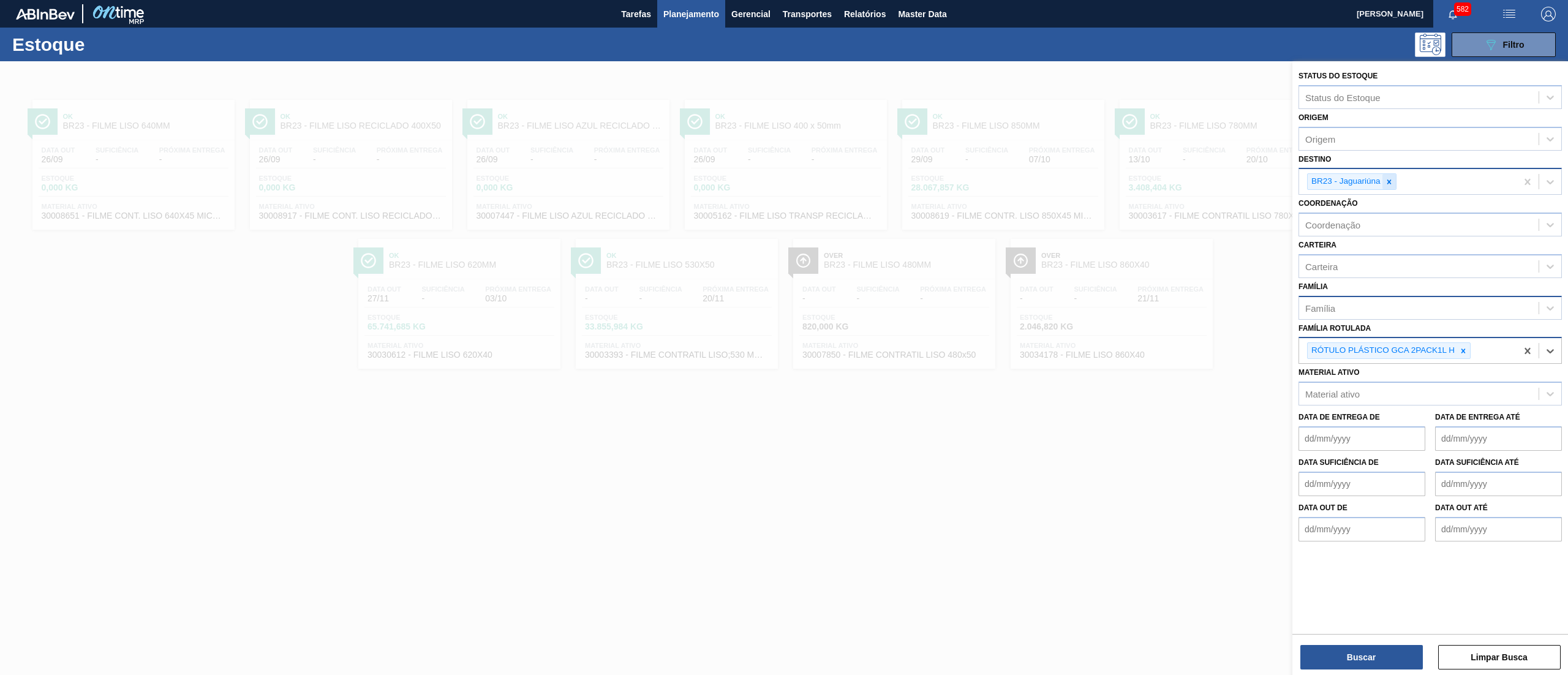
click at [1385, 183] on icon at bounding box center [1389, 182] width 9 height 9
click at [1357, 655] on button "Buscar" at bounding box center [1361, 658] width 122 height 25
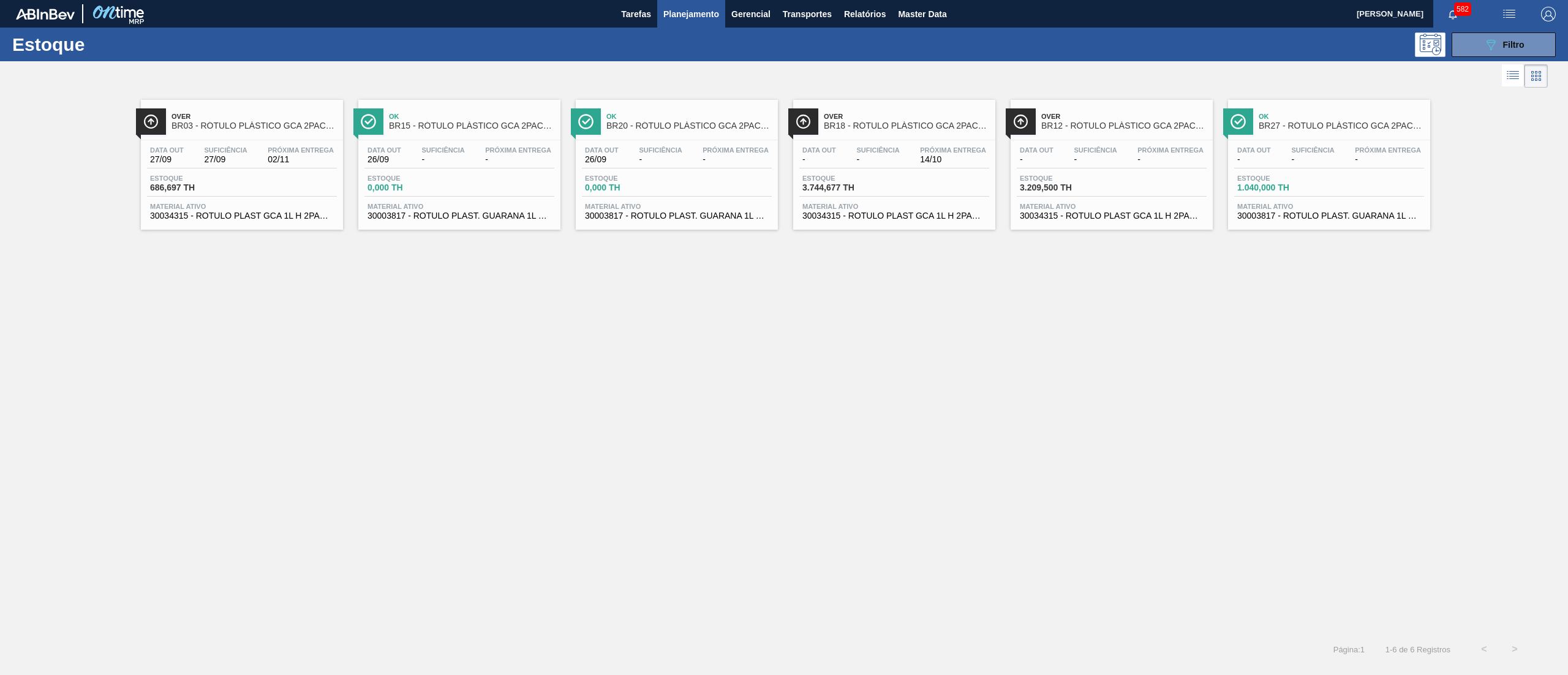
click at [296, 218] on span "30034315 - ROTULO PLAST GCA 1L H 2PACK1L S CL NIV25" at bounding box center [242, 216] width 184 height 9
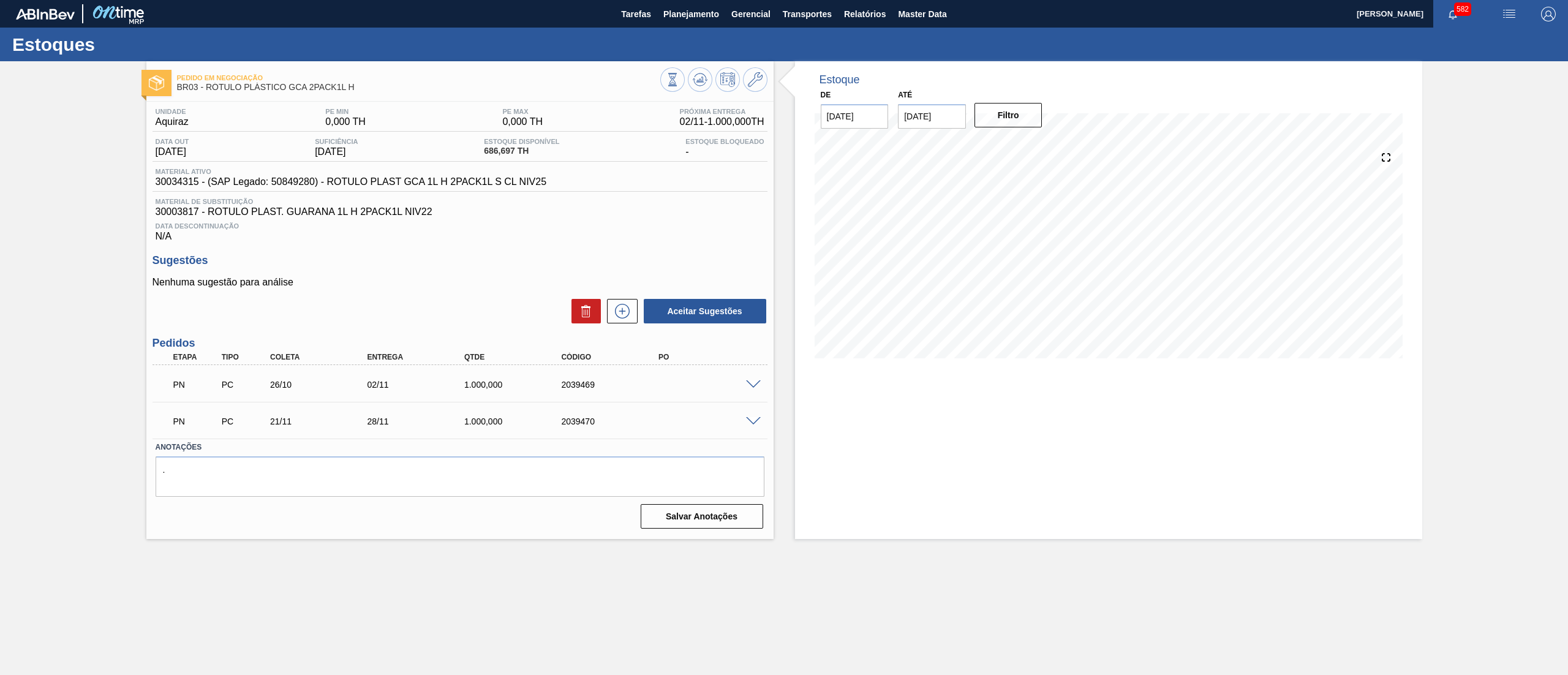
click at [334, 609] on main "Tarefas Planejamento Gerencial Transportes Relatórios Master Data [PERSON_NAME]…" at bounding box center [784, 337] width 1568 height 675
